Goal: Find contact information: Find contact information

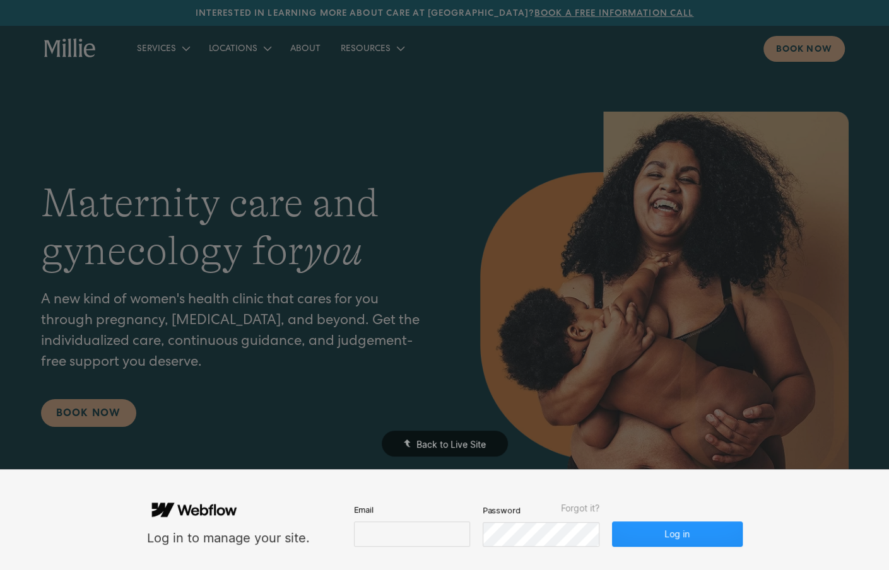
click at [410, 546] on div "Log in to manage your site. Email Password Forgot it? Log in" at bounding box center [444, 520] width 605 height 100
click at [409, 534] on input "email" at bounding box center [412, 534] width 116 height 25
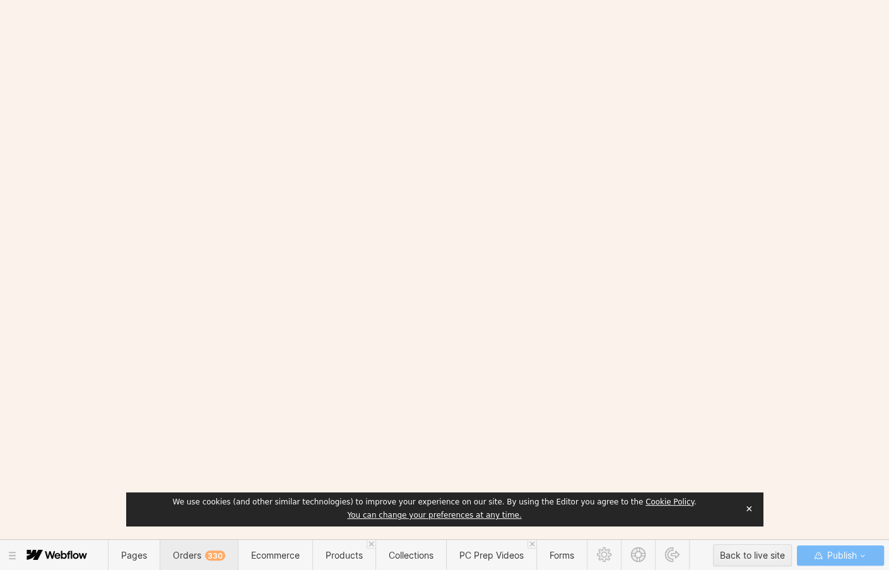
click at [187, 554] on span "Orders 330" at bounding box center [199, 555] width 52 height 11
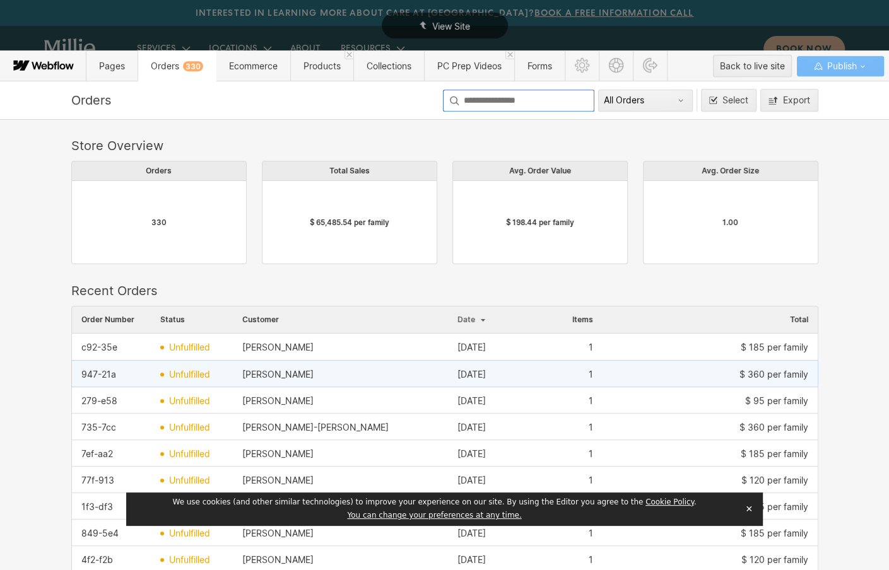
scroll to position [690, 747]
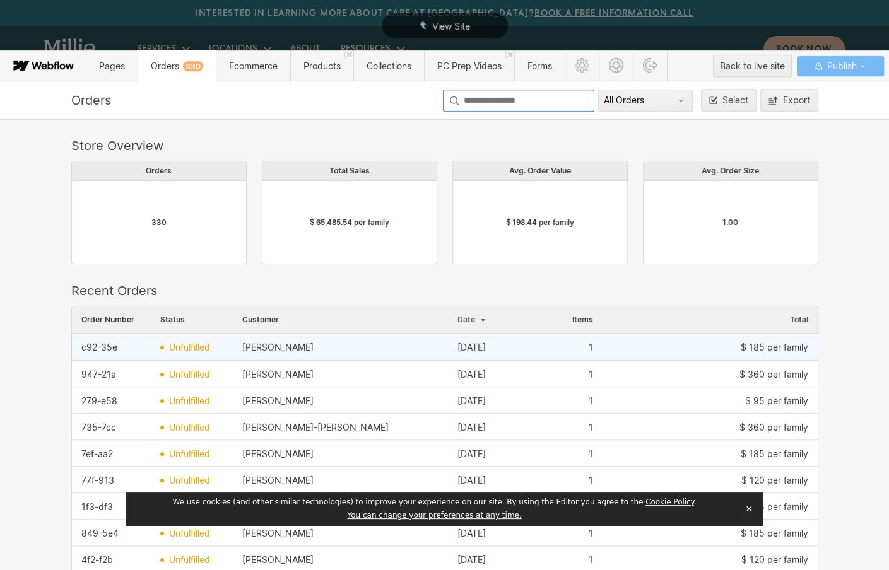
click at [315, 352] on div "[PERSON_NAME]" at bounding box center [340, 347] width 215 height 20
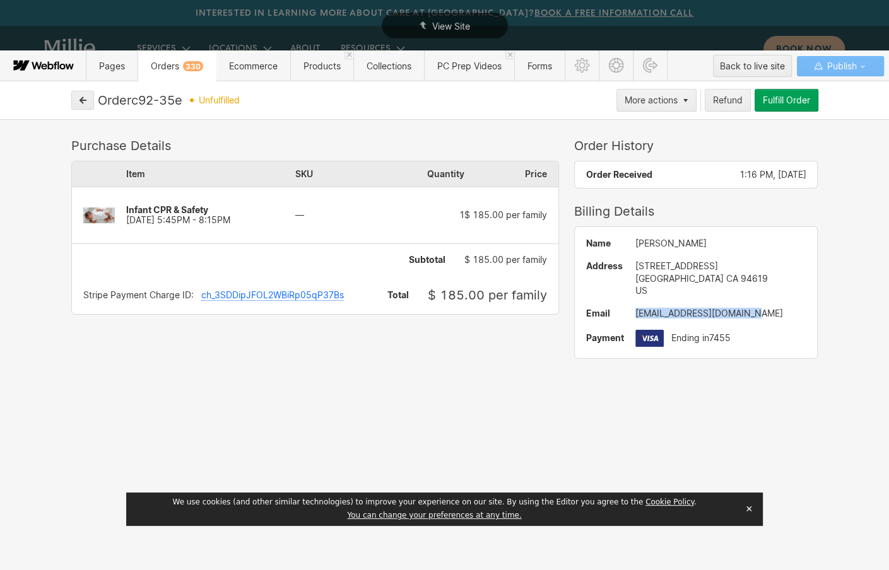
drag, startPoint x: 752, startPoint y: 315, endPoint x: 635, endPoint y: 317, distance: 116.7
click at [635, 317] on div "jordanjoseffer@gmail.com" at bounding box center [720, 313] width 171 height 10
copy div "jordanjoseffer@gmail.com"
